Goal: Information Seeking & Learning: Learn about a topic

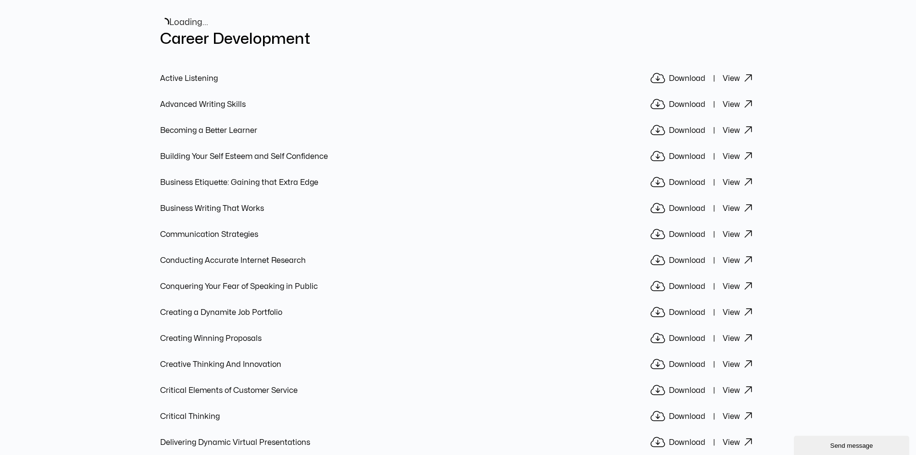
scroll to position [337, 0]
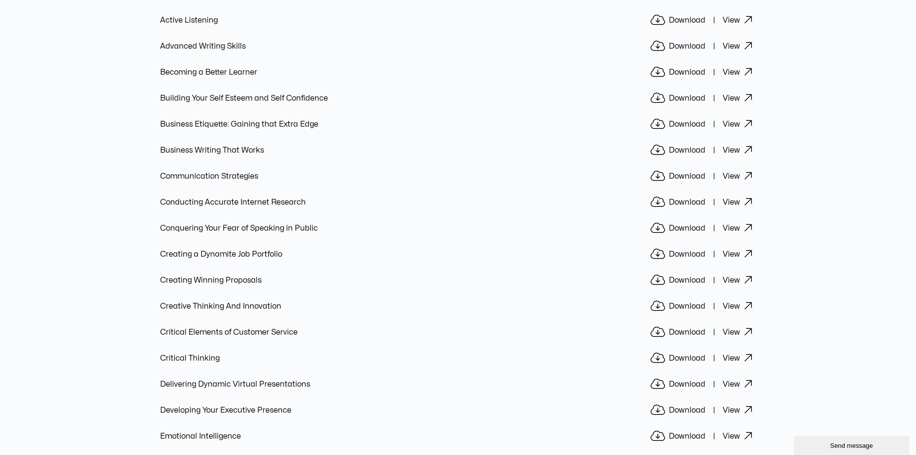
click at [734, 118] on link "View" at bounding box center [740, 124] width 34 height 13
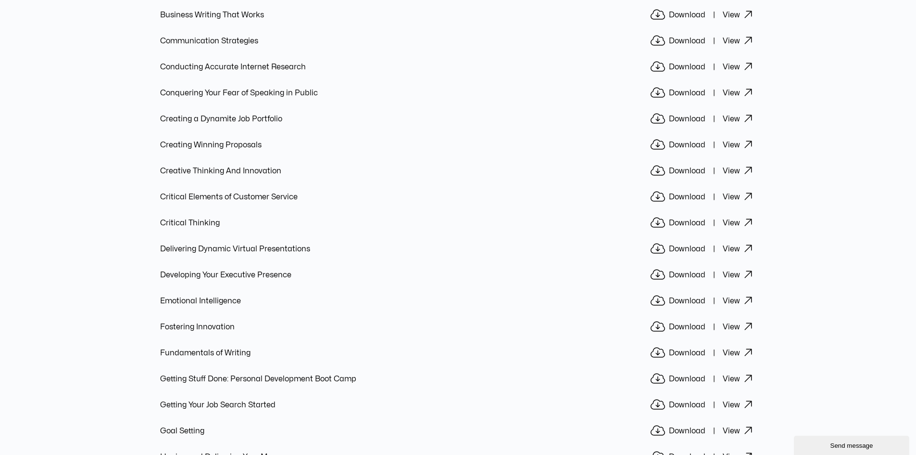
scroll to position [625, 0]
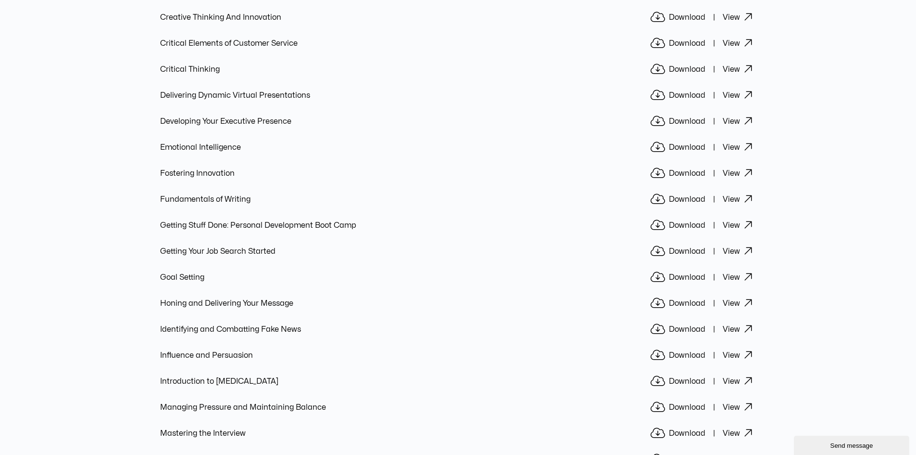
click at [724, 141] on link "View" at bounding box center [740, 147] width 34 height 13
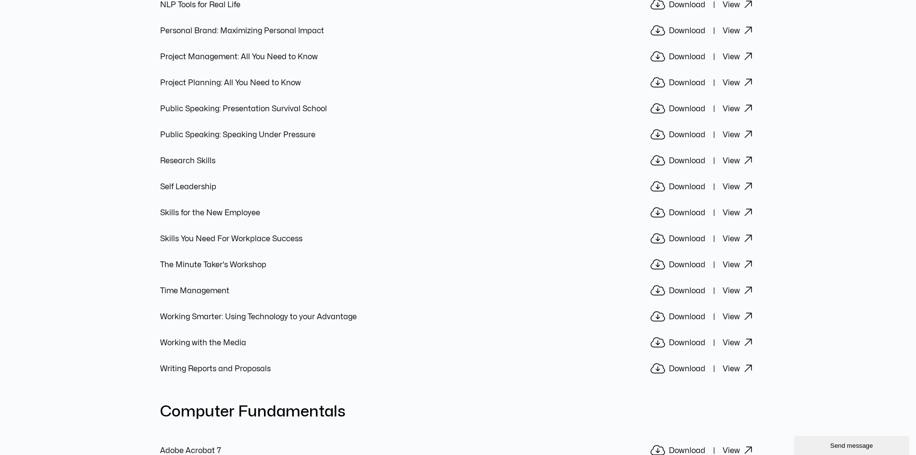
scroll to position [1107, 0]
click at [738, 205] on link "View" at bounding box center [740, 211] width 34 height 13
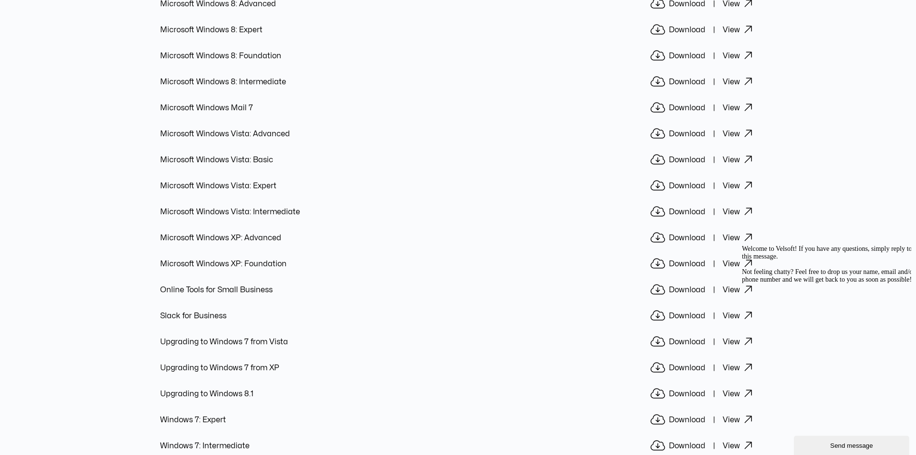
scroll to position [2694, 0]
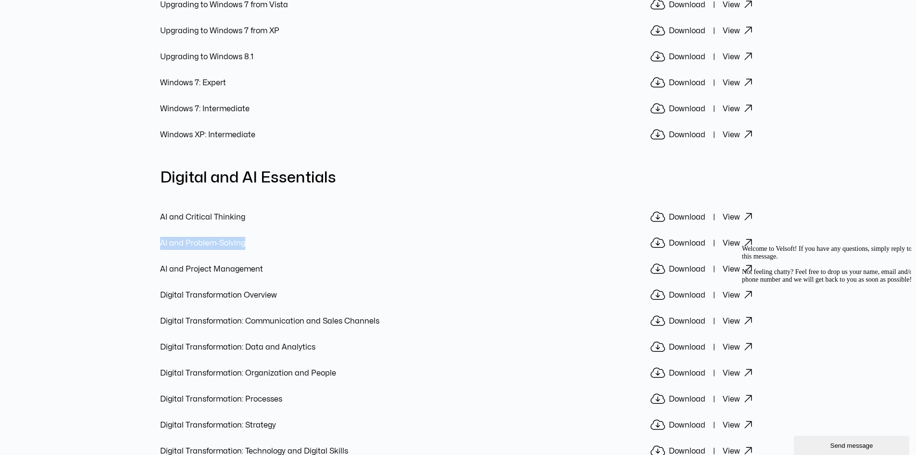
drag, startPoint x: 241, startPoint y: 230, endPoint x: 160, endPoint y: 229, distance: 80.8
click at [160, 237] on li "AI and Problem-Solving Download View" at bounding box center [458, 243] width 597 height 13
copy link "AI and Problem-Solving"
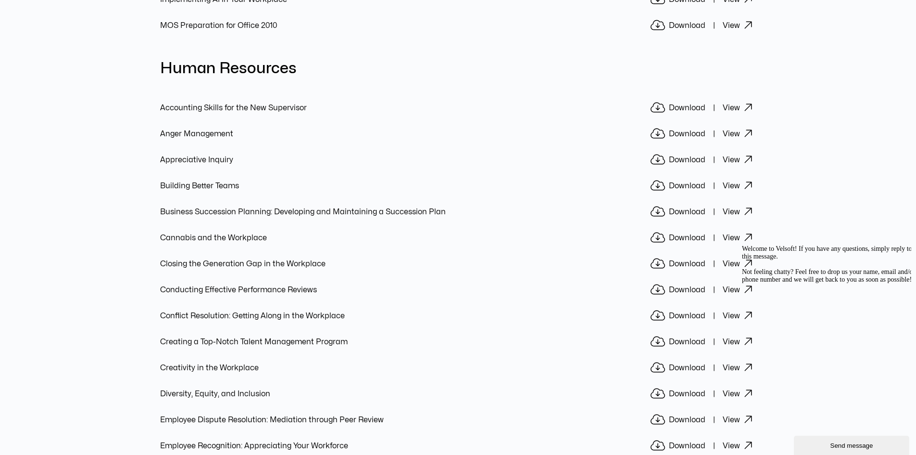
scroll to position [3223, 0]
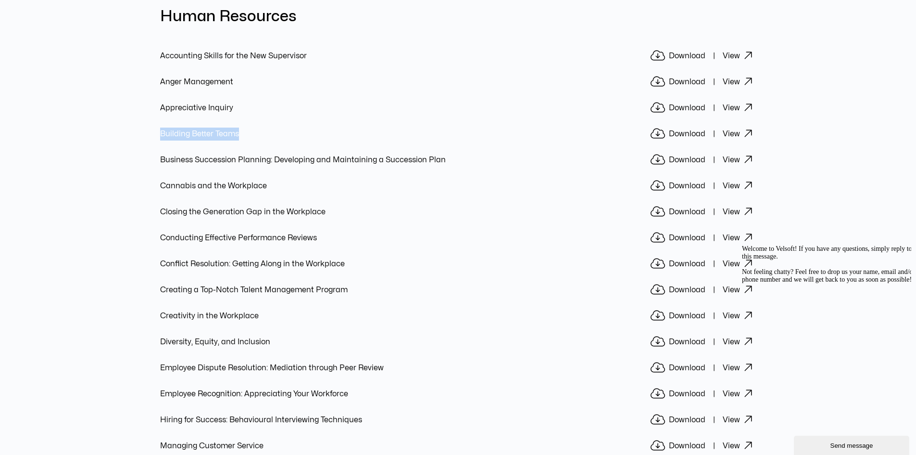
drag, startPoint x: 250, startPoint y: 121, endPoint x: 158, endPoint y: 121, distance: 91.9
copy link "Building Better Teams"
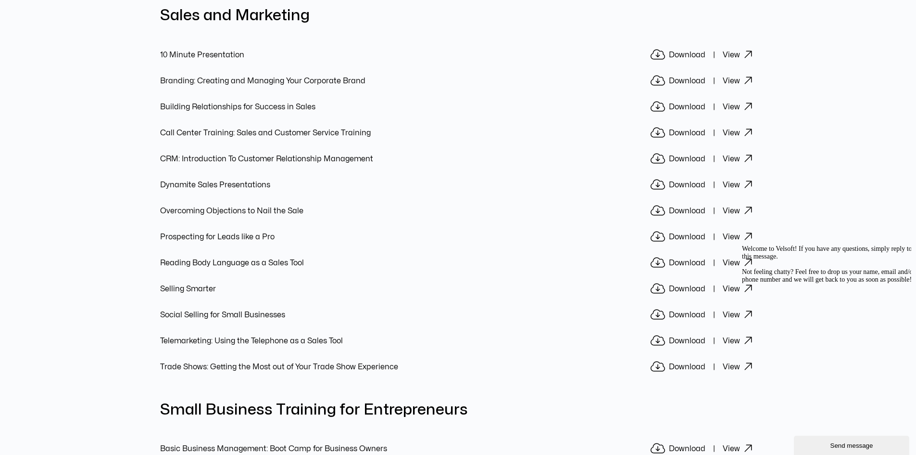
scroll to position [4426, 0]
drag, startPoint x: 300, startPoint y: 327, endPoint x: 155, endPoint y: 331, distance: 144.9
copy link "Telemarketing: Using the Telephone as a Sales Tool"
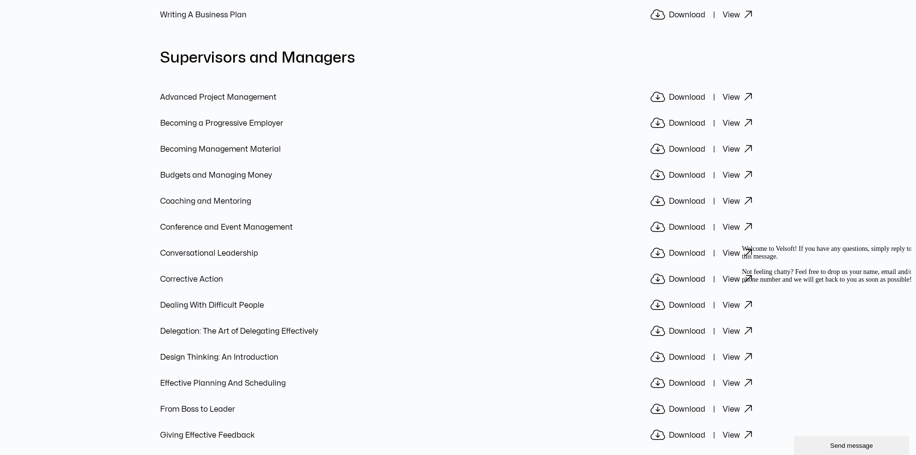
scroll to position [5148, 0]
drag, startPoint x: 281, startPoint y: 293, endPoint x: 157, endPoint y: 293, distance: 124.1
copy link "Dealing With Difficult People"
drag, startPoint x: 280, startPoint y: 135, endPoint x: 148, endPoint y: 135, distance: 132.3
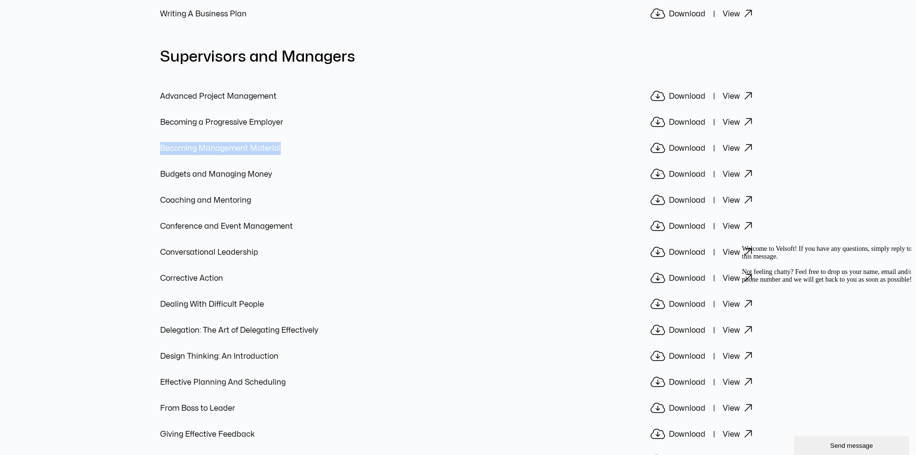
copy link "Becoming Management Material"
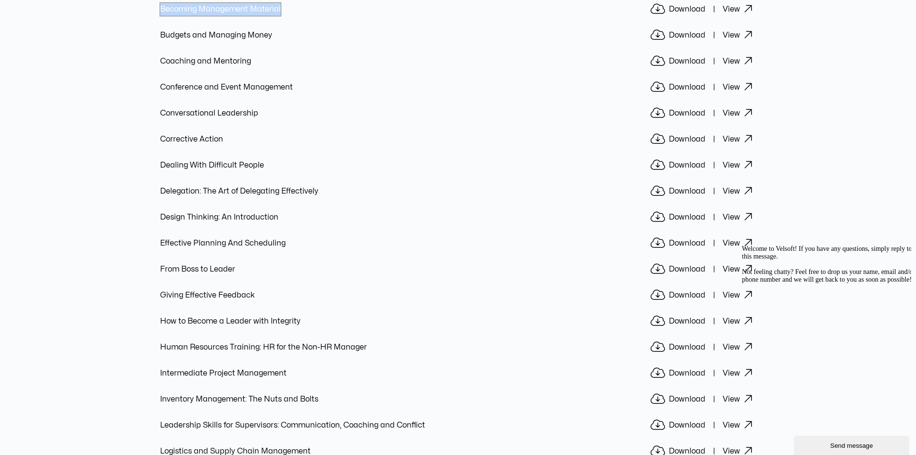
scroll to position [5292, 0]
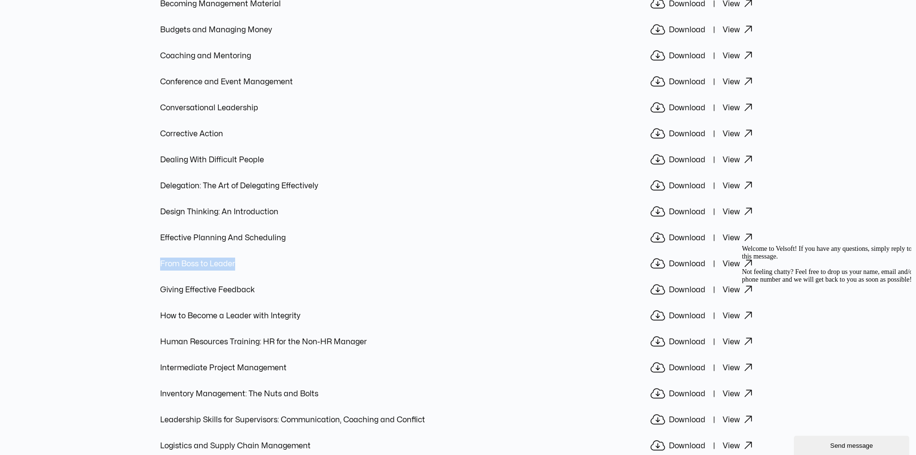
drag, startPoint x: 253, startPoint y: 250, endPoint x: 138, endPoint y: 253, distance: 115.0
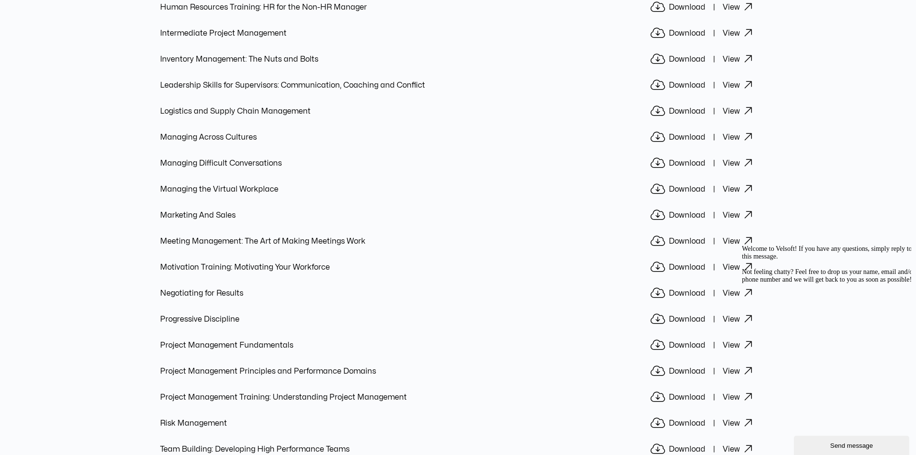
scroll to position [5629, 0]
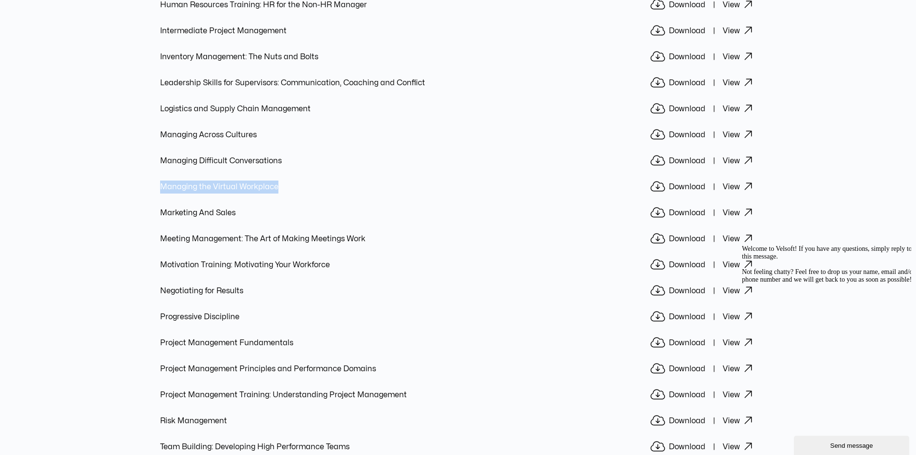
drag, startPoint x: 294, startPoint y: 180, endPoint x: 147, endPoint y: 178, distance: 147.2
copy link "Managing the Virtual Workplace"
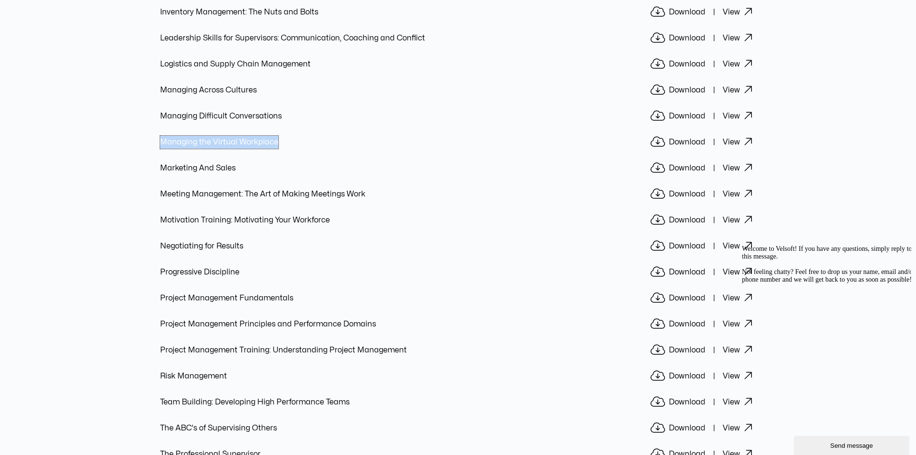
scroll to position [5773, 0]
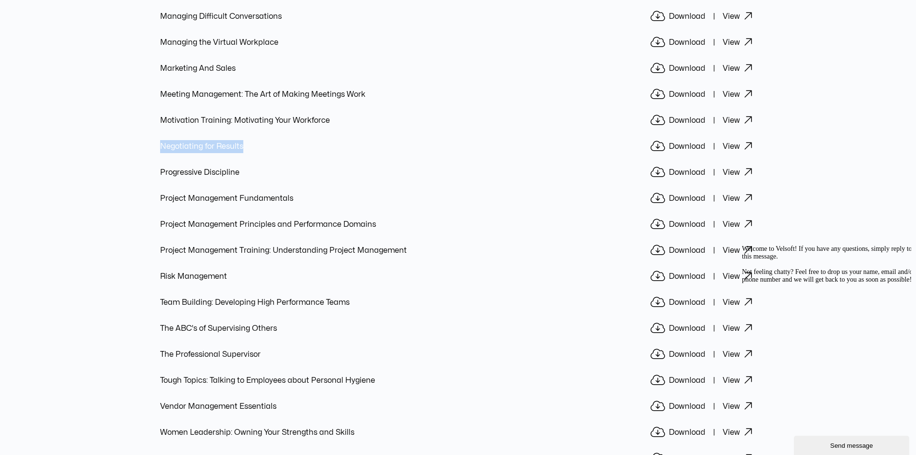
drag, startPoint x: 213, startPoint y: 136, endPoint x: 155, endPoint y: 137, distance: 58.2
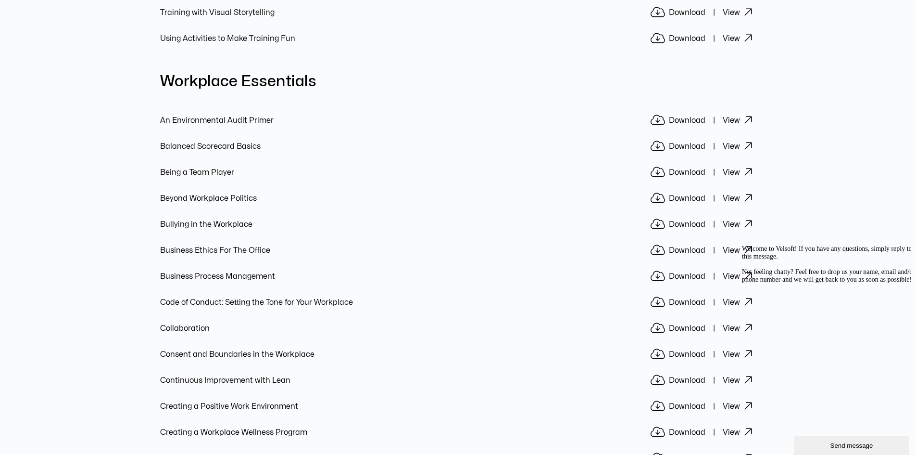
scroll to position [6639, 0]
drag, startPoint x: 250, startPoint y: 157, endPoint x: 155, endPoint y: 160, distance: 94.4
drag, startPoint x: 213, startPoint y: 234, endPoint x: 157, endPoint y: 238, distance: 55.5
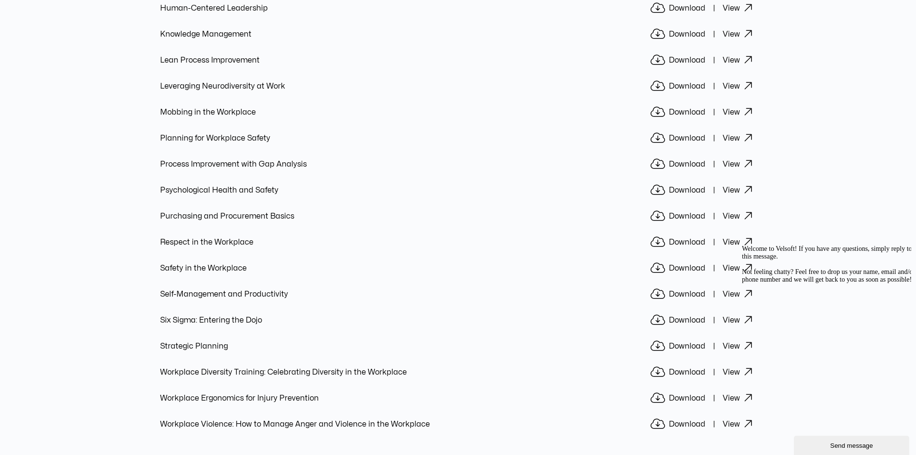
scroll to position [7505, 0]
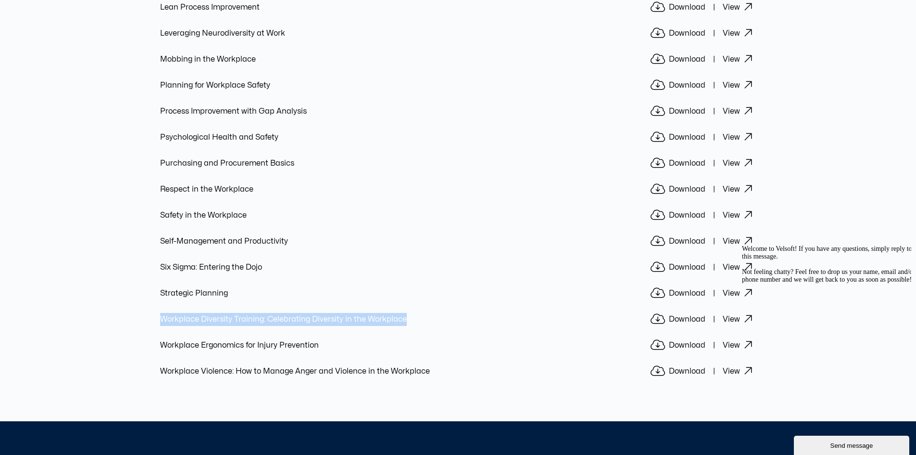
drag, startPoint x: 430, startPoint y: 301, endPoint x: 148, endPoint y: 305, distance: 282.0
copy link "Workplace Diversity Training: Celebrating Diversity in the Workplace"
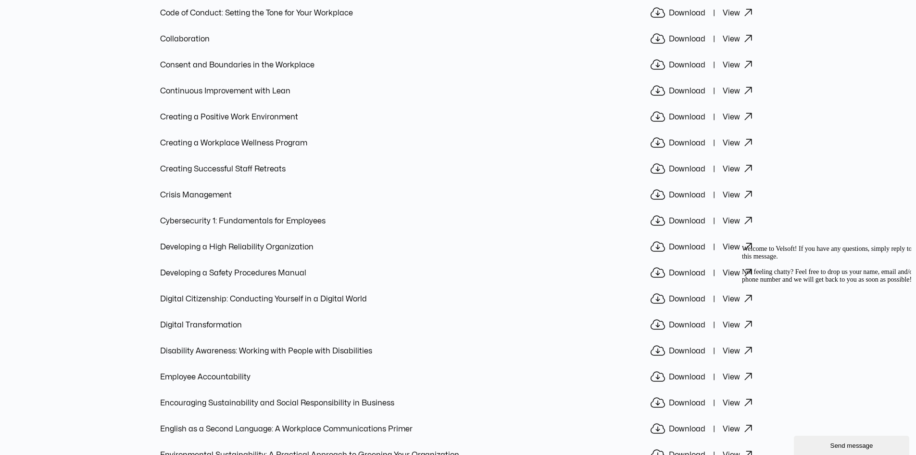
scroll to position [6639, 0]
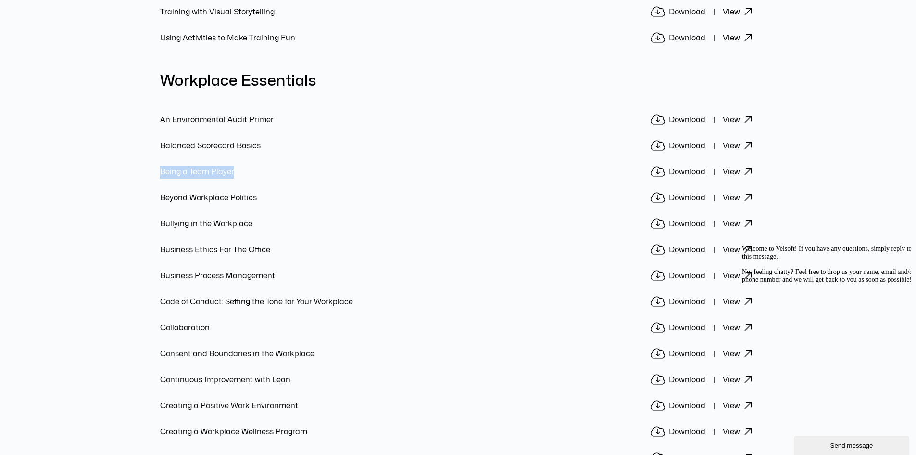
drag, startPoint x: 247, startPoint y: 156, endPoint x: 164, endPoint y: 157, distance: 82.8
copy link "Being a Team Player"
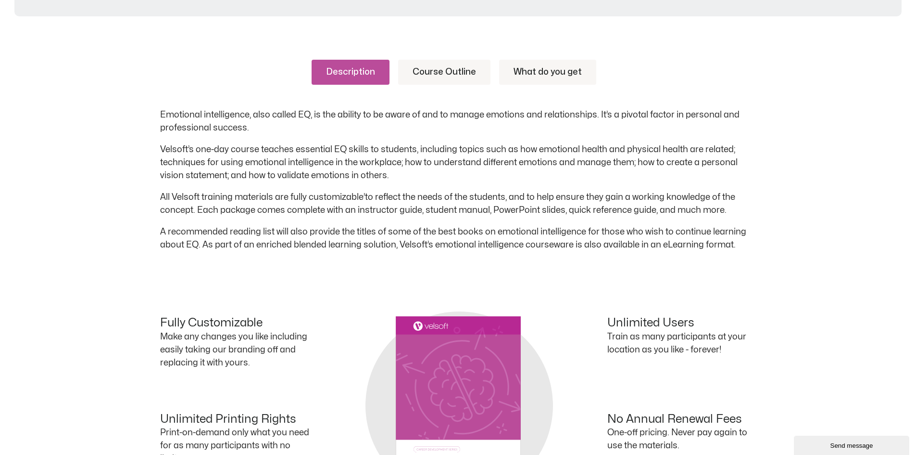
scroll to position [399, 0]
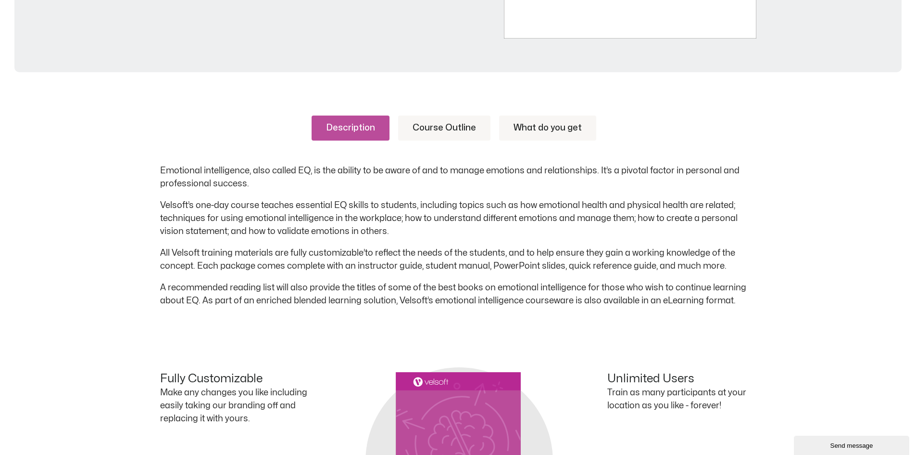
click at [454, 124] on link "Course Outline" at bounding box center [444, 127] width 92 height 25
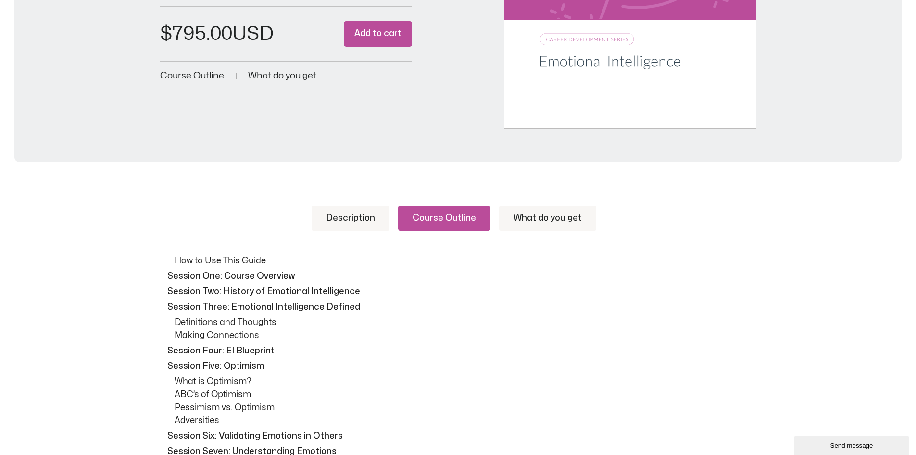
scroll to position [241, 0]
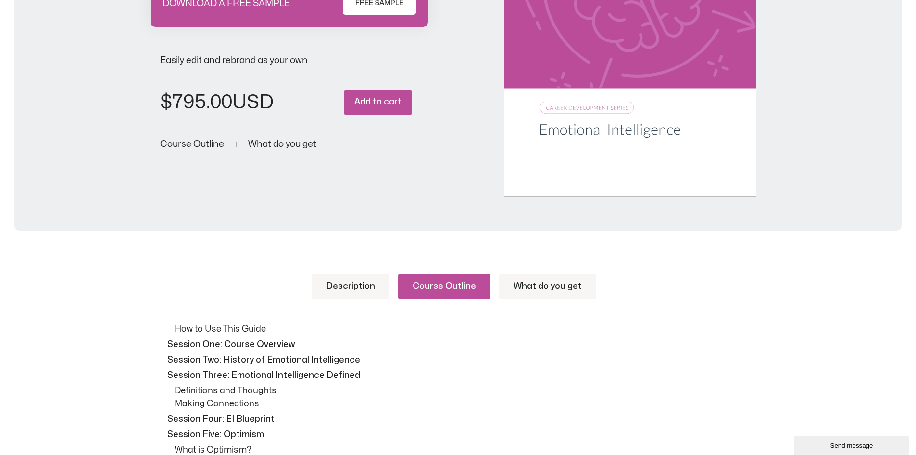
click at [356, 291] on link "Description" at bounding box center [351, 286] width 78 height 25
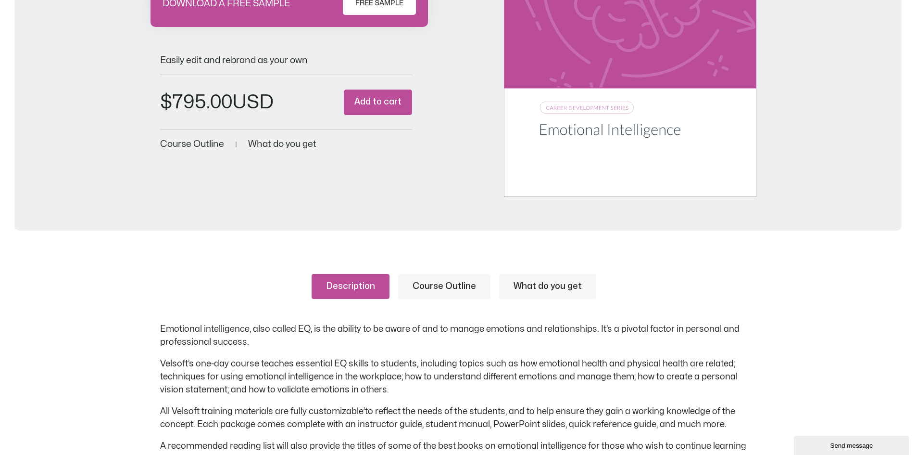
scroll to position [385, 0]
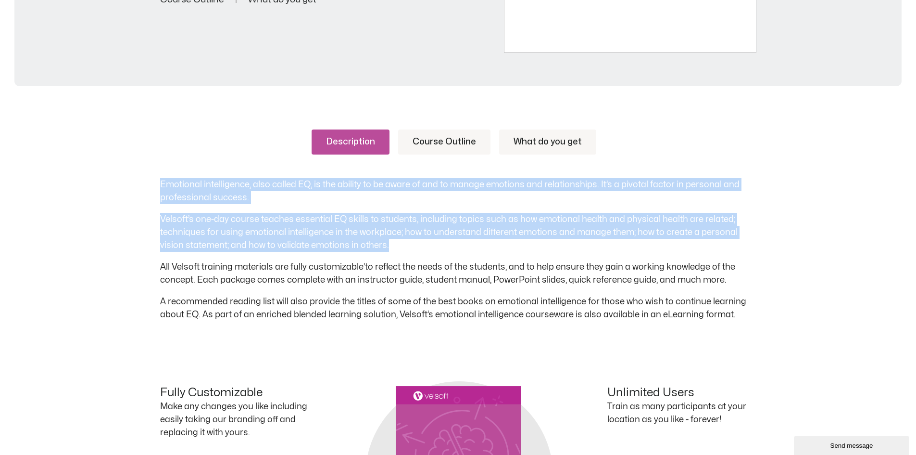
drag, startPoint x: 320, startPoint y: 235, endPoint x: 157, endPoint y: 184, distance: 171.0
click at [150, 186] on div "Description Course Outline What do you get Emotional intelligence, also called …" at bounding box center [458, 375] width 916 height 549
copy div "Emotional intelligence, also called EQ, is the ability to be aware of and to ma…"
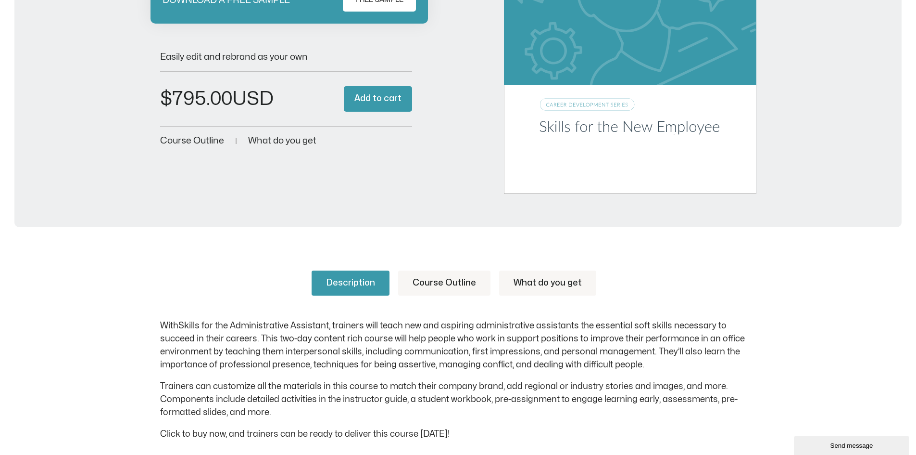
scroll to position [337, 0]
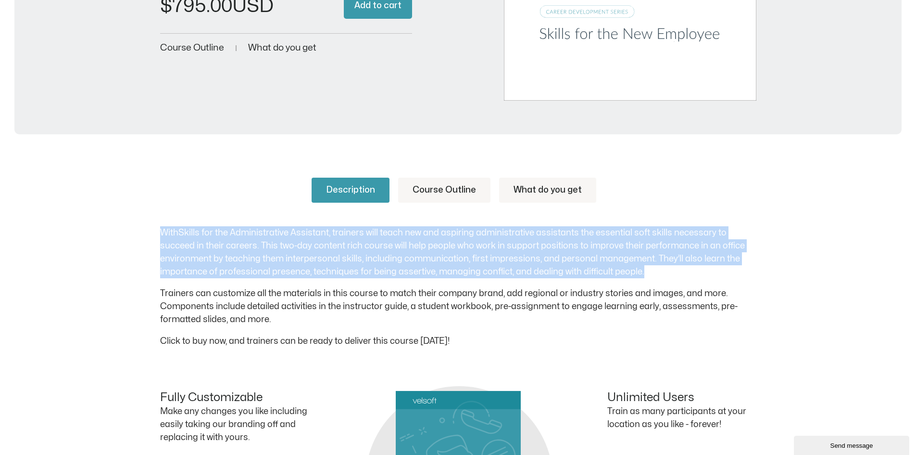
drag, startPoint x: 647, startPoint y: 270, endPoint x: 188, endPoint y: 233, distance: 460.0
click at [152, 235] on div "Description Course Outline What do you get With Skills for the Administrative A…" at bounding box center [458, 402] width 916 height 506
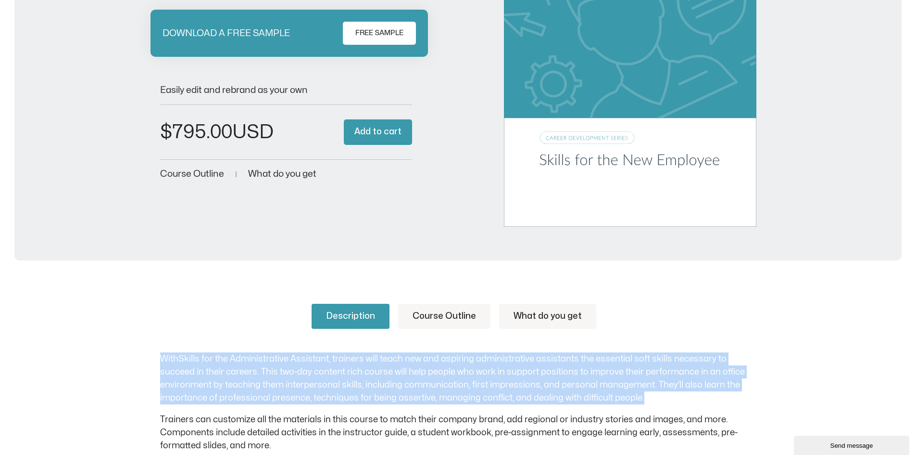
scroll to position [144, 0]
